Goal: Information Seeking & Learning: Learn about a topic

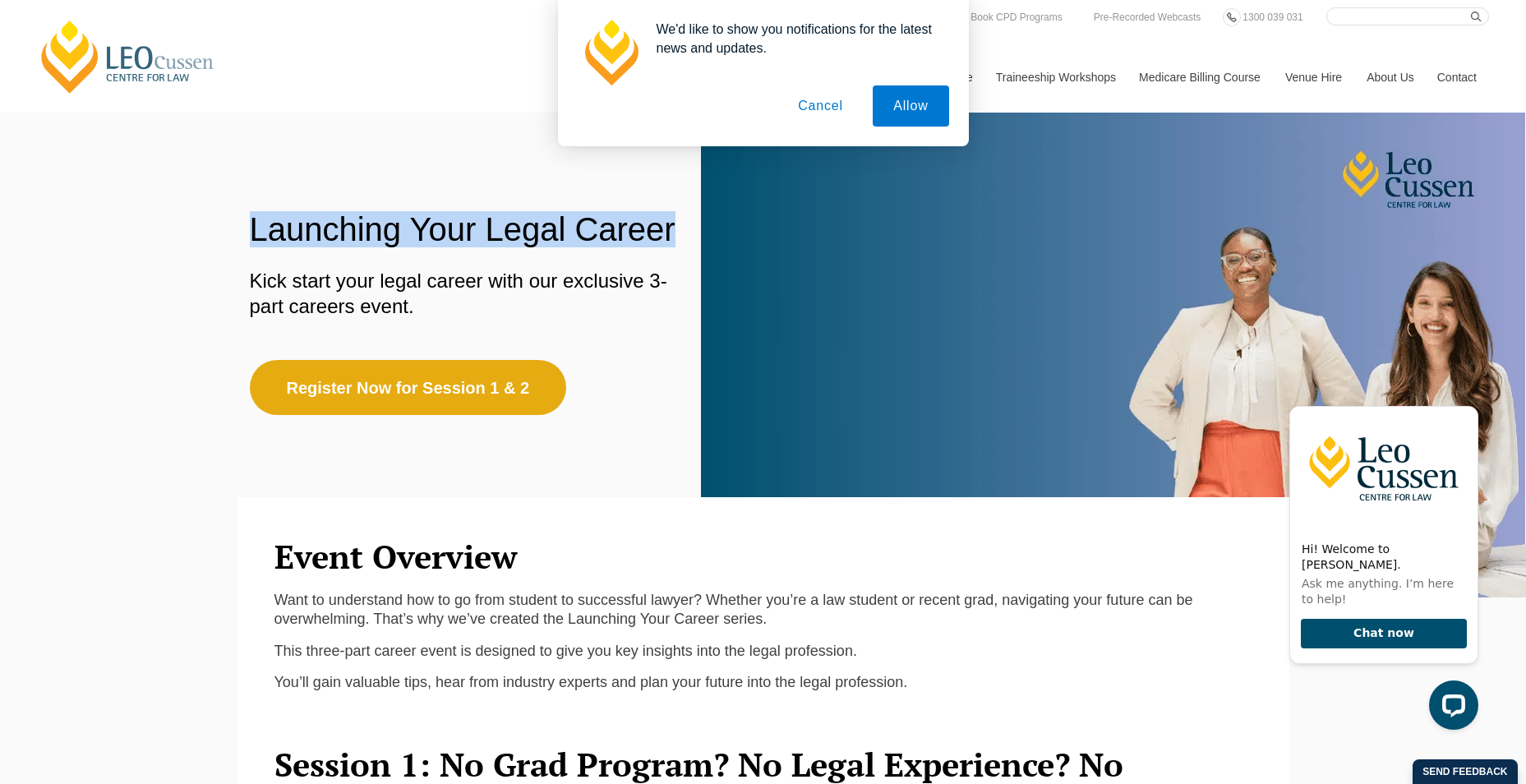
drag, startPoint x: 246, startPoint y: 232, endPoint x: 683, endPoint y: 227, distance: 437.0
click at [683, 227] on div "Launching Your Legal Career Kick start your legal career with our exclusive 3-p…" at bounding box center [500, 305] width 526 height 220
copy h1 "Launching Your Legal Career"
click at [839, 107] on button "Cancel" at bounding box center [821, 106] width 87 height 41
